Goal: Find contact information: Find contact information

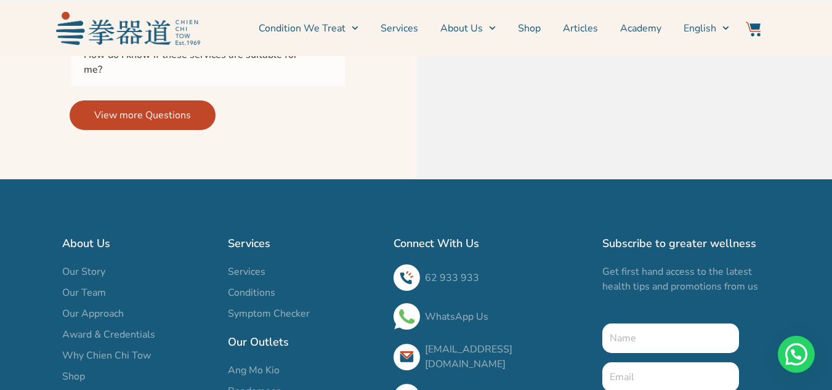
scroll to position [4415, 0]
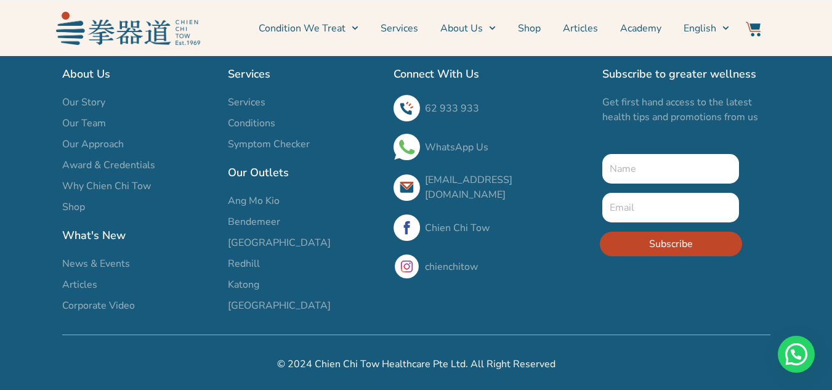
click at [443, 221] on link "Chien Chi Tow" at bounding box center [457, 228] width 65 height 14
drag, startPoint x: 577, startPoint y: 188, endPoint x: 426, endPoint y: 186, distance: 150.9
click at [426, 186] on h3 "[EMAIL_ADDRESS][DOMAIN_NAME]" at bounding box center [507, 187] width 165 height 30
copy link "[EMAIL_ADDRESS][DOMAIN_NAME]"
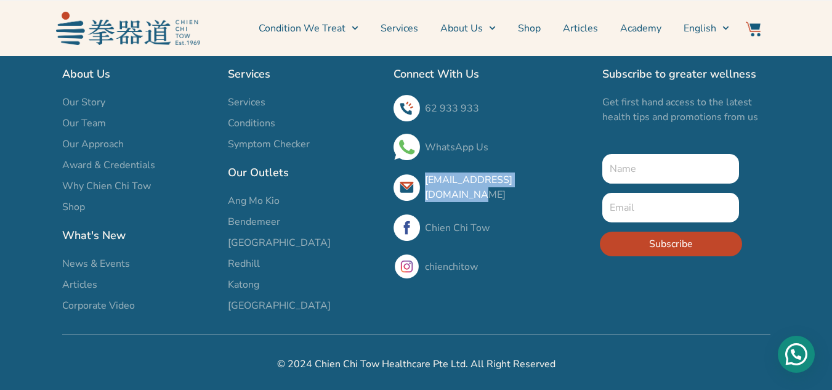
click at [789, 347] on div "Need help?" at bounding box center [796, 354] width 37 height 37
click at [437, 225] on link "Chien Chi Tow" at bounding box center [457, 228] width 65 height 14
